Goal: Find specific page/section

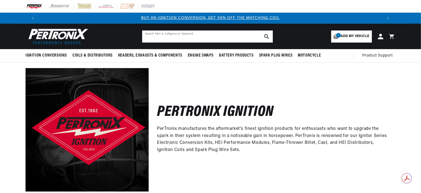
click at [179, 35] on input "text" at bounding box center [207, 36] width 131 height 12
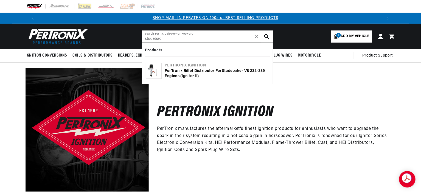
scroll to position [0, 342]
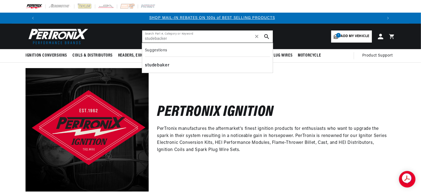
type input "studebacker"
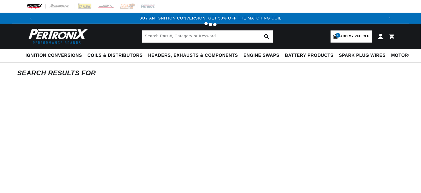
type input "studebacker"
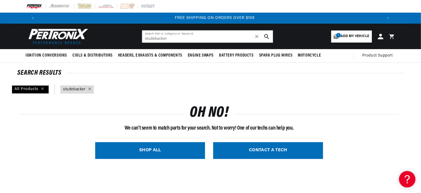
scroll to position [0, 685]
